Goal: Find specific page/section

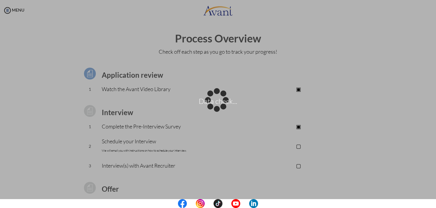
scroll to position [13, 0]
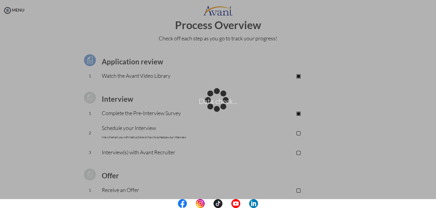
click at [226, 102] on p "Data check..." at bounding box center [218, 104] width 436 height 14
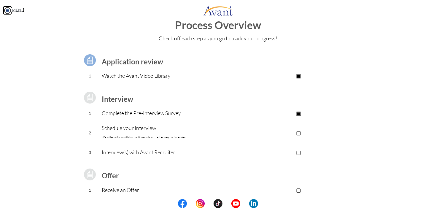
click at [17, 8] on link "MENU" at bounding box center [13, 9] width 21 height 5
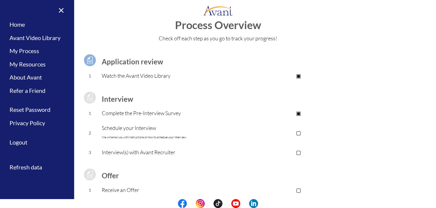
click at [87, 61] on img at bounding box center [90, 60] width 15 height 15
click at [88, 99] on img at bounding box center [90, 97] width 15 height 15
click at [42, 65] on link "My Resources" at bounding box center [37, 64] width 74 height 13
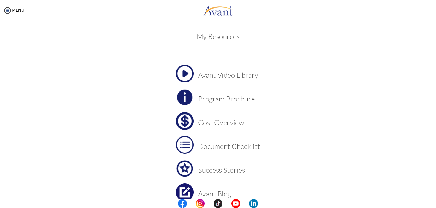
click at [183, 74] on img at bounding box center [185, 74] width 18 height 18
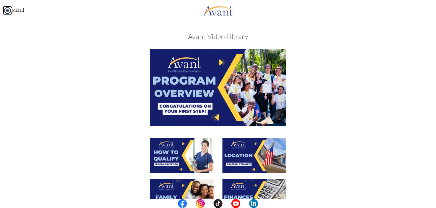
click at [6, 10] on img at bounding box center [7, 10] width 9 height 9
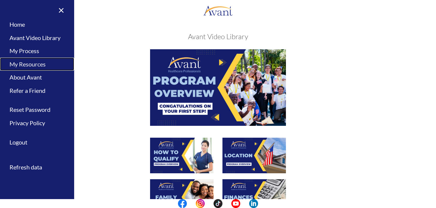
click at [54, 62] on link "My Resources" at bounding box center [37, 64] width 74 height 13
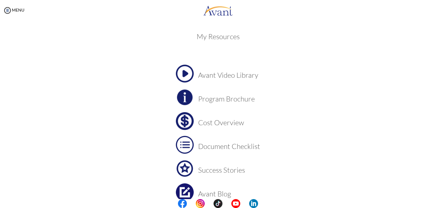
click at [185, 123] on img at bounding box center [185, 121] width 18 height 18
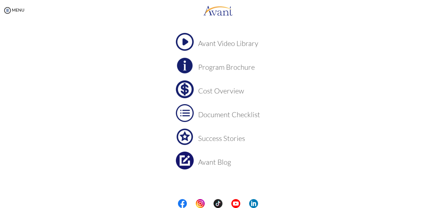
scroll to position [32, 0]
click at [184, 64] on img at bounding box center [185, 66] width 18 height 18
click at [18, 11] on link "MENU" at bounding box center [13, 9] width 21 height 5
